Goal: Task Accomplishment & Management: Manage account settings

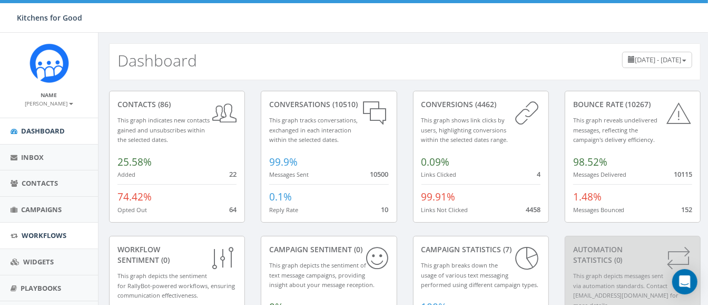
scroll to position [76, 0]
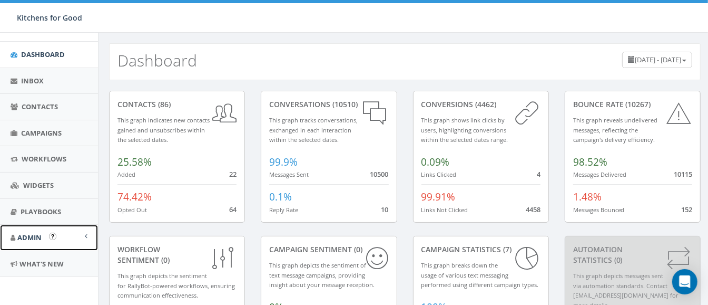
click at [30, 233] on span "Admin" at bounding box center [29, 236] width 24 height 9
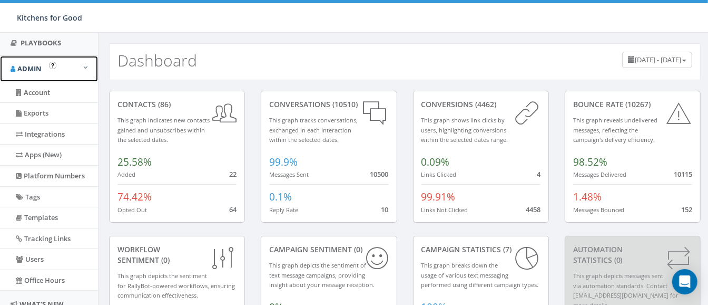
scroll to position [247, 0]
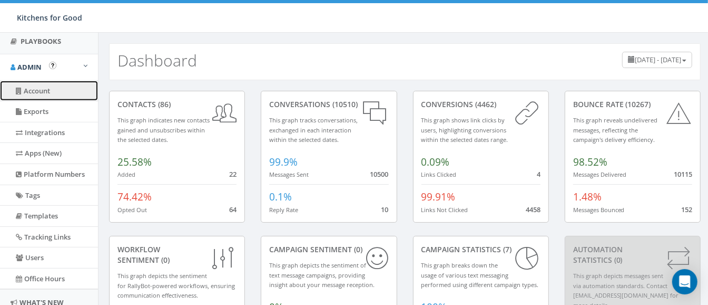
click at [31, 88] on link "Account" at bounding box center [49, 91] width 98 height 21
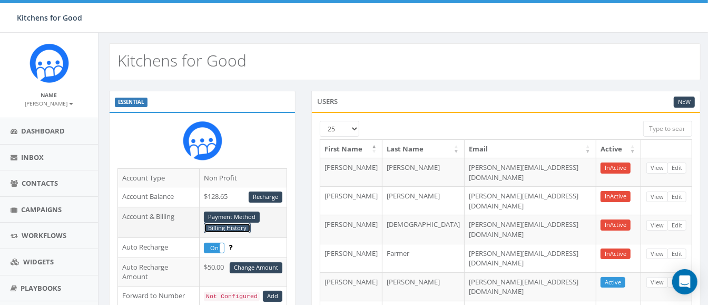
click at [227, 227] on link "Billing History" at bounding box center [227, 227] width 47 height 11
